Goal: Navigation & Orientation: Find specific page/section

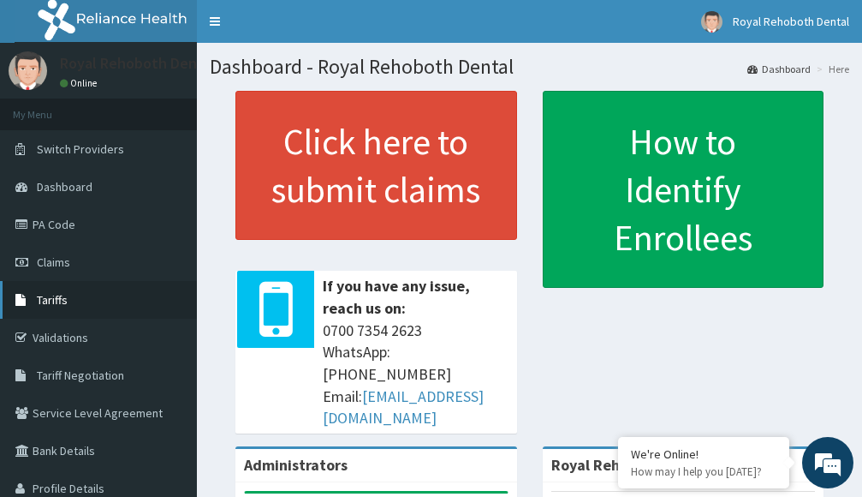
click at [51, 299] on span "Tariffs" at bounding box center [52, 299] width 31 height 15
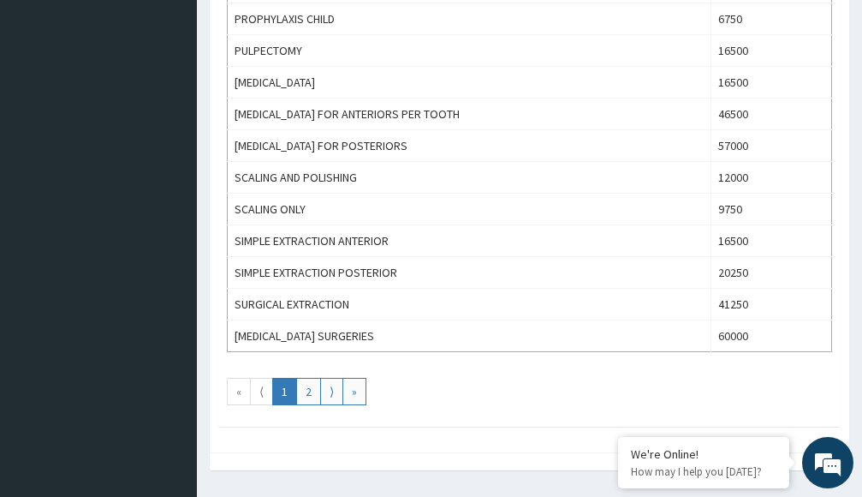
scroll to position [1593, 0]
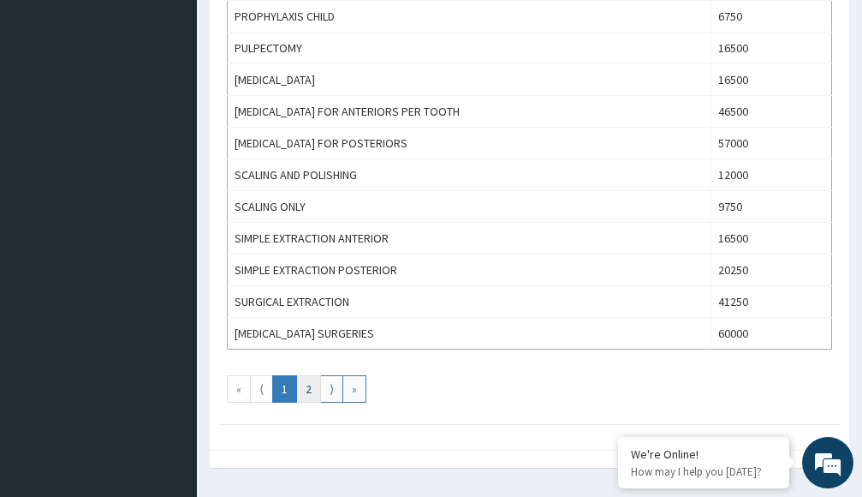
click at [310, 385] on link "2" at bounding box center [308, 388] width 25 height 27
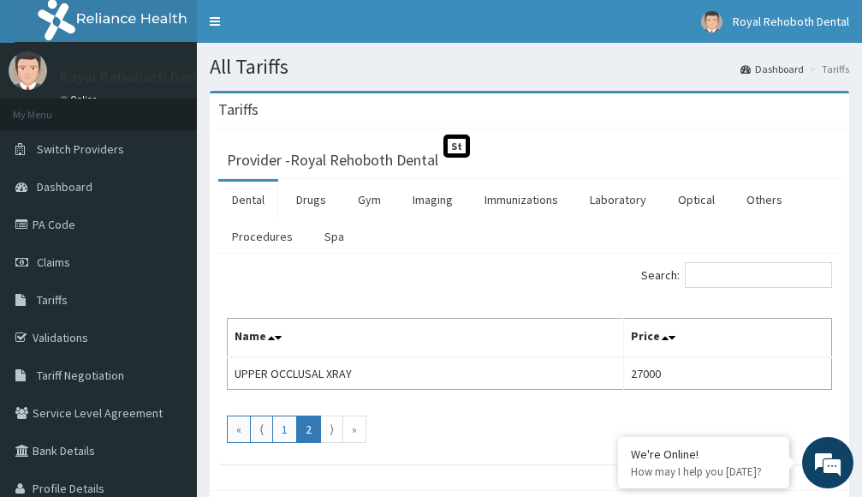
scroll to position [92, 0]
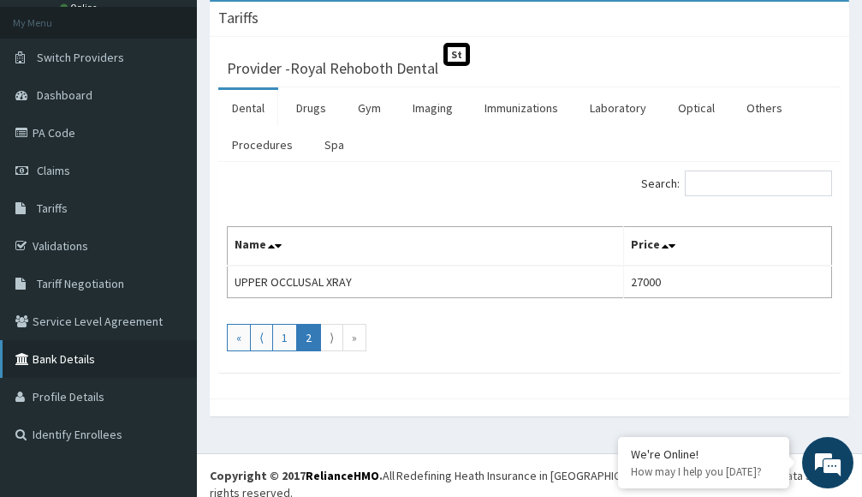
click at [46, 359] on link "Bank Details" at bounding box center [98, 359] width 197 height 38
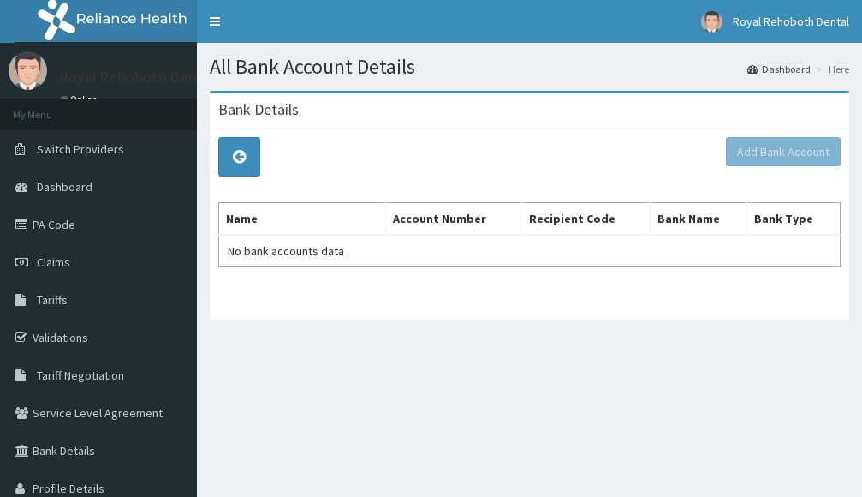
drag, startPoint x: 311, startPoint y: 252, endPoint x: 462, endPoint y: 229, distance: 152.5
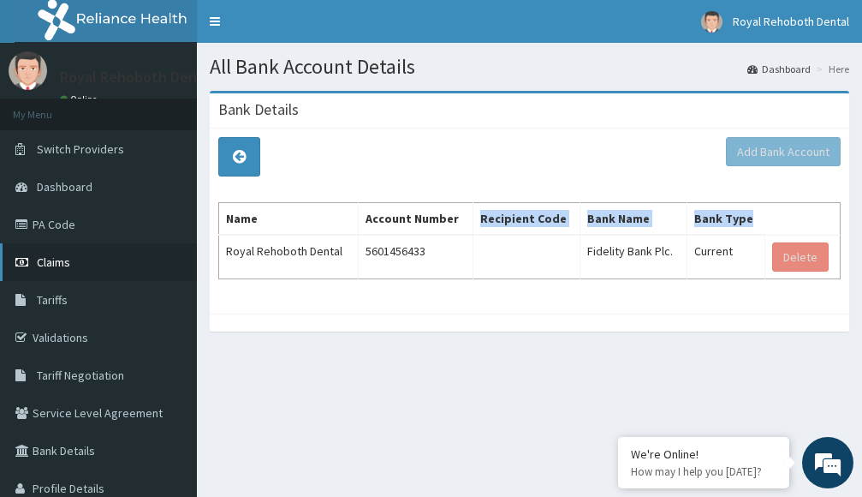
click at [51, 260] on span "Claims" at bounding box center [53, 261] width 33 height 15
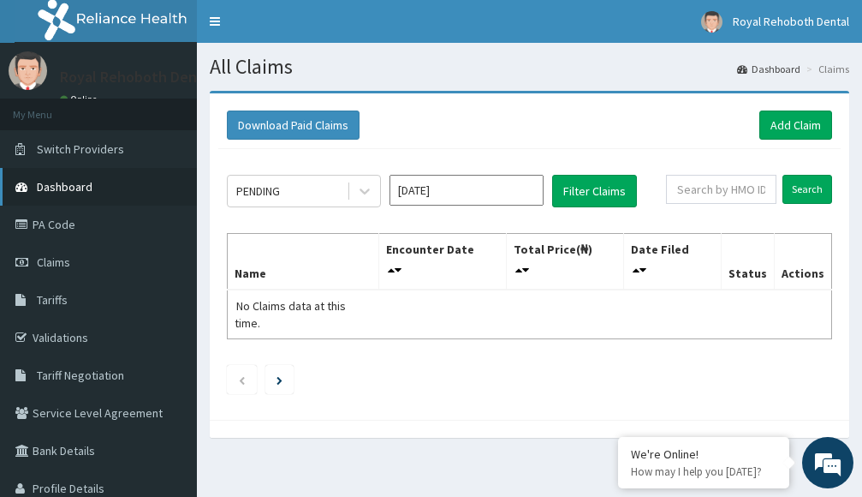
click at [65, 184] on span "Dashboard" at bounding box center [65, 186] width 56 height 15
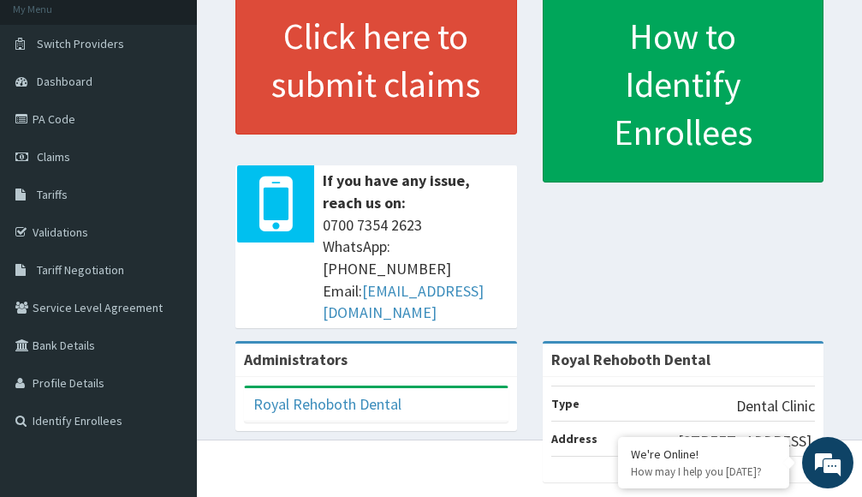
scroll to position [31, 0]
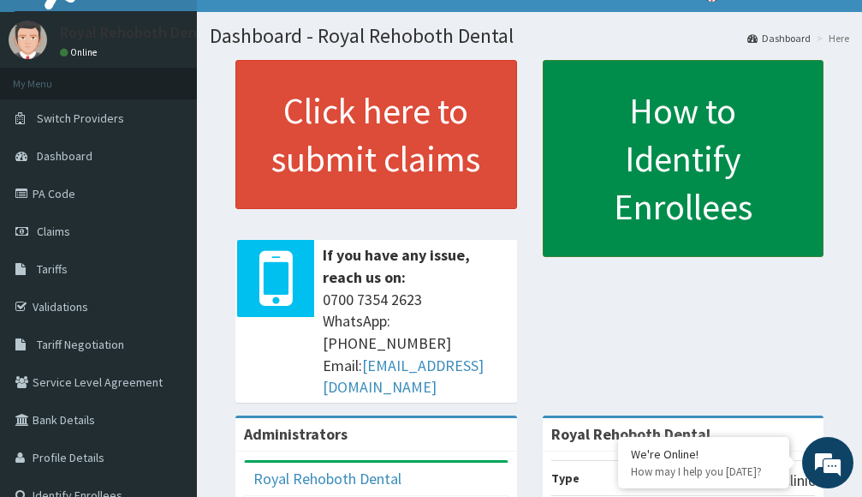
click at [649, 115] on link "How to Identify Enrollees" at bounding box center [684, 158] width 282 height 197
